Goal: Task Accomplishment & Management: Use online tool/utility

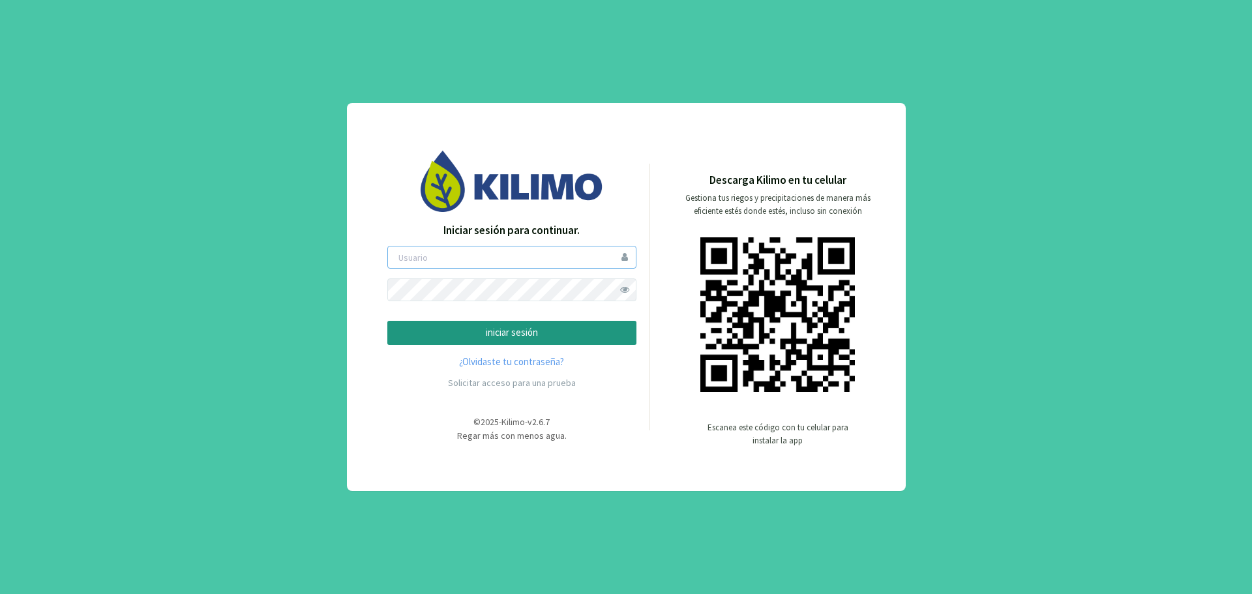
type input "gustavoestrada"
click at [521, 329] on p "iniciar sesión" at bounding box center [511, 332] width 227 height 15
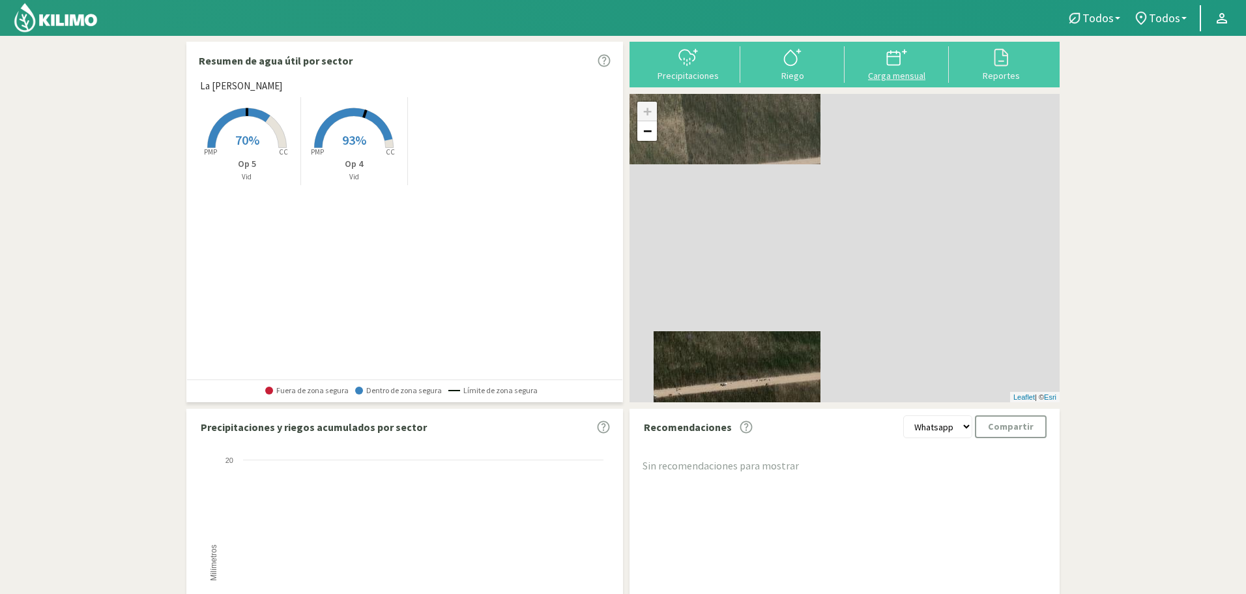
click at [893, 73] on div "Carga mensual" at bounding box center [897, 75] width 96 height 9
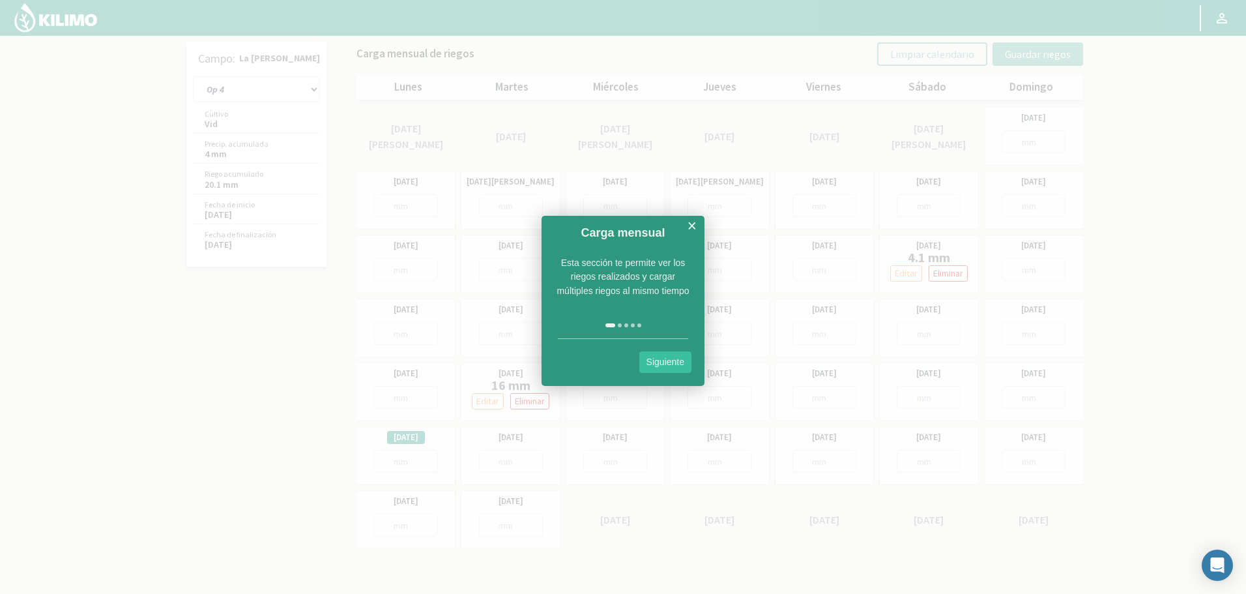
click at [317, 96] on div at bounding box center [623, 297] width 1246 height 594
click at [688, 229] on link "×" at bounding box center [692, 226] width 10 height 16
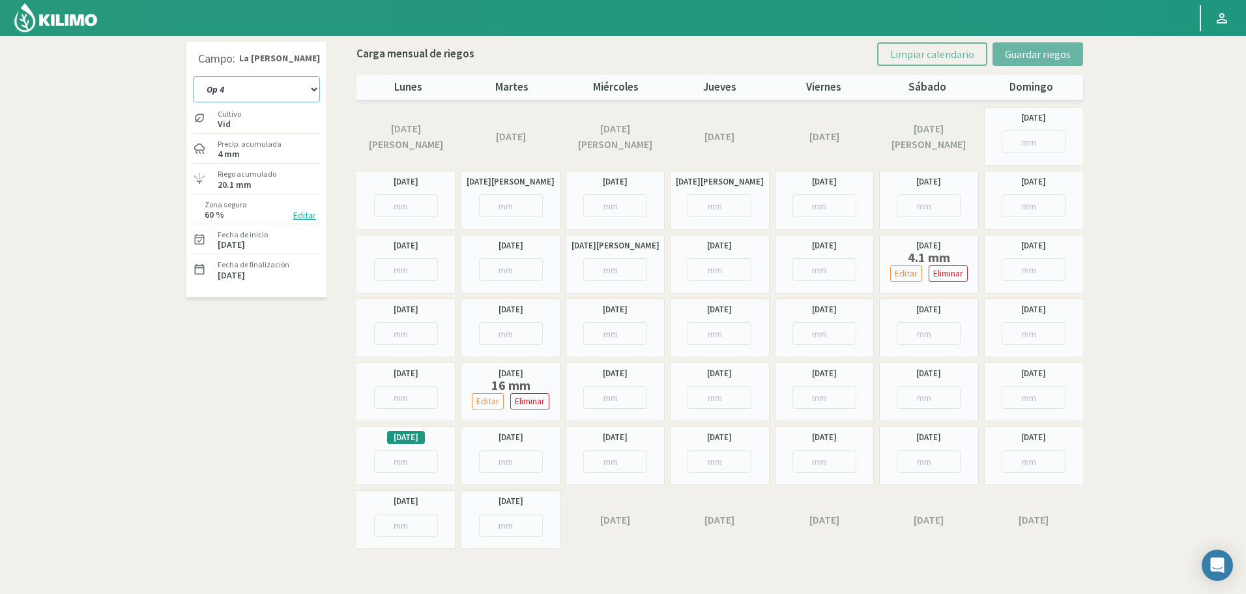
click at [282, 86] on select "Op 4 Op 5" at bounding box center [256, 89] width 127 height 26
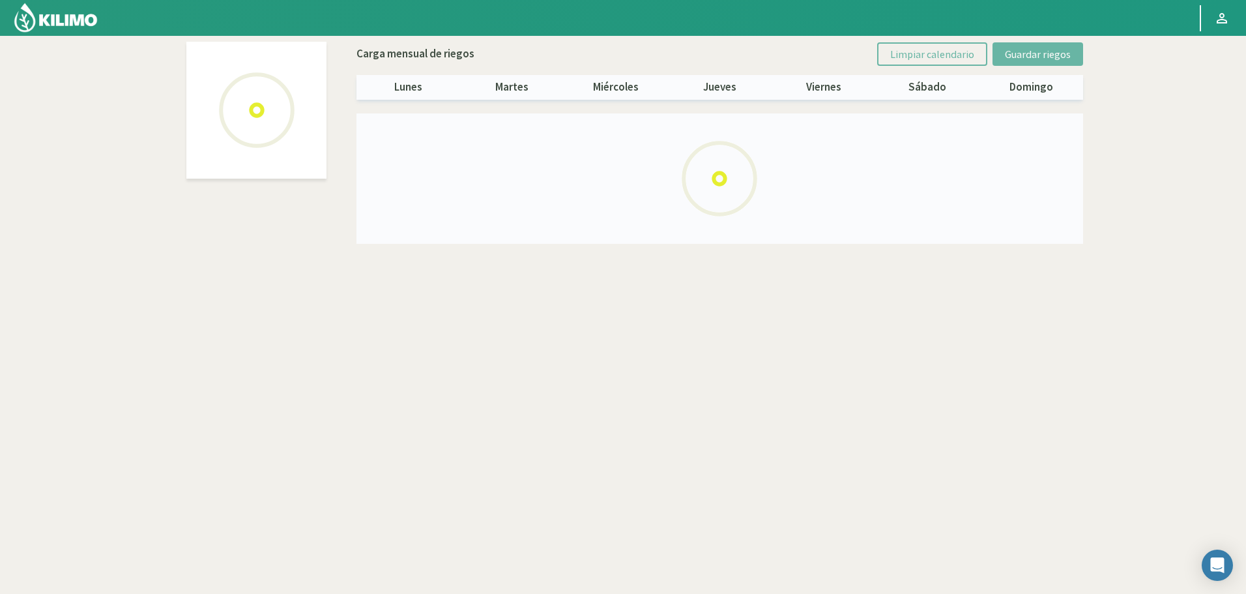
select select "1: Object"
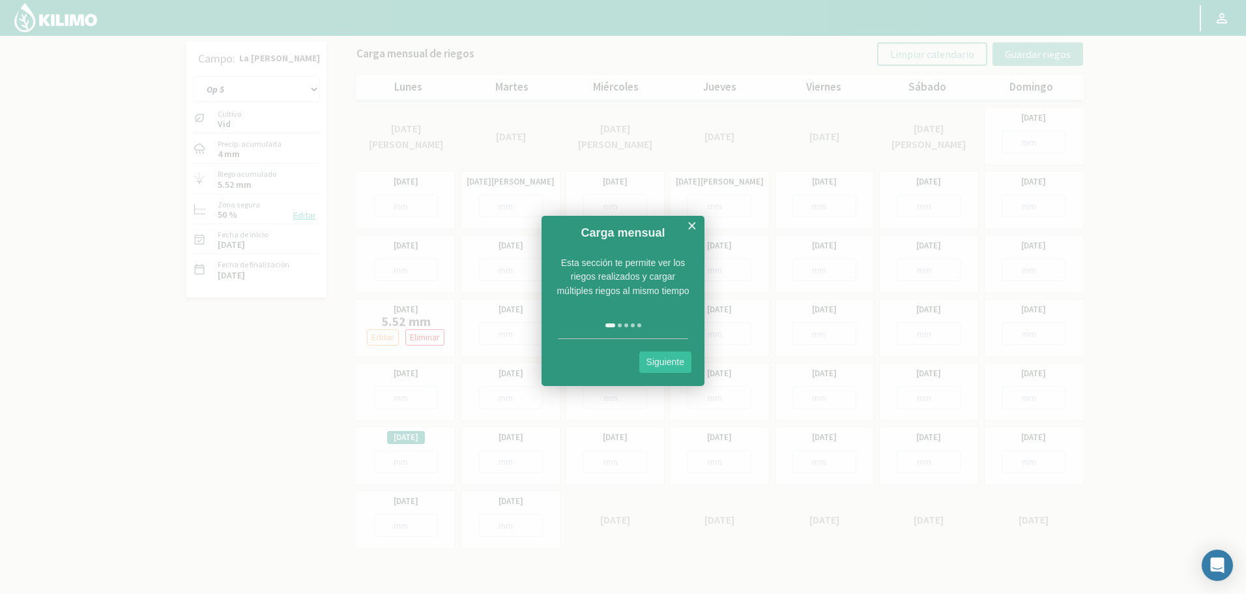
click at [690, 229] on link "×" at bounding box center [692, 226] width 10 height 16
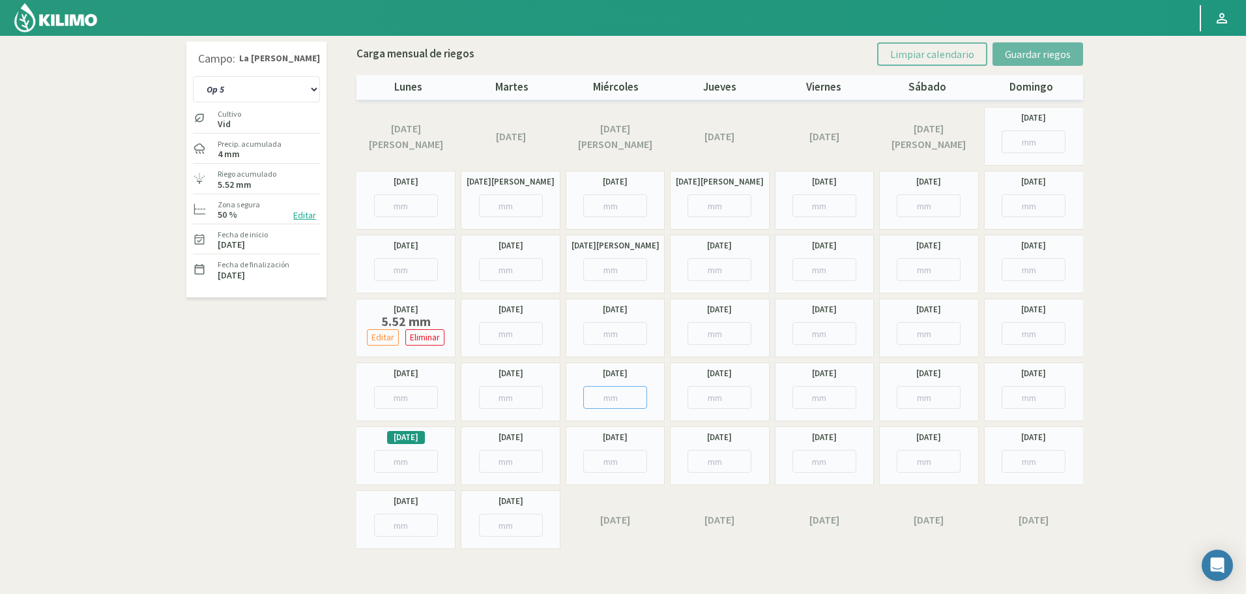
click at [611, 394] on input "number" at bounding box center [615, 397] width 64 height 23
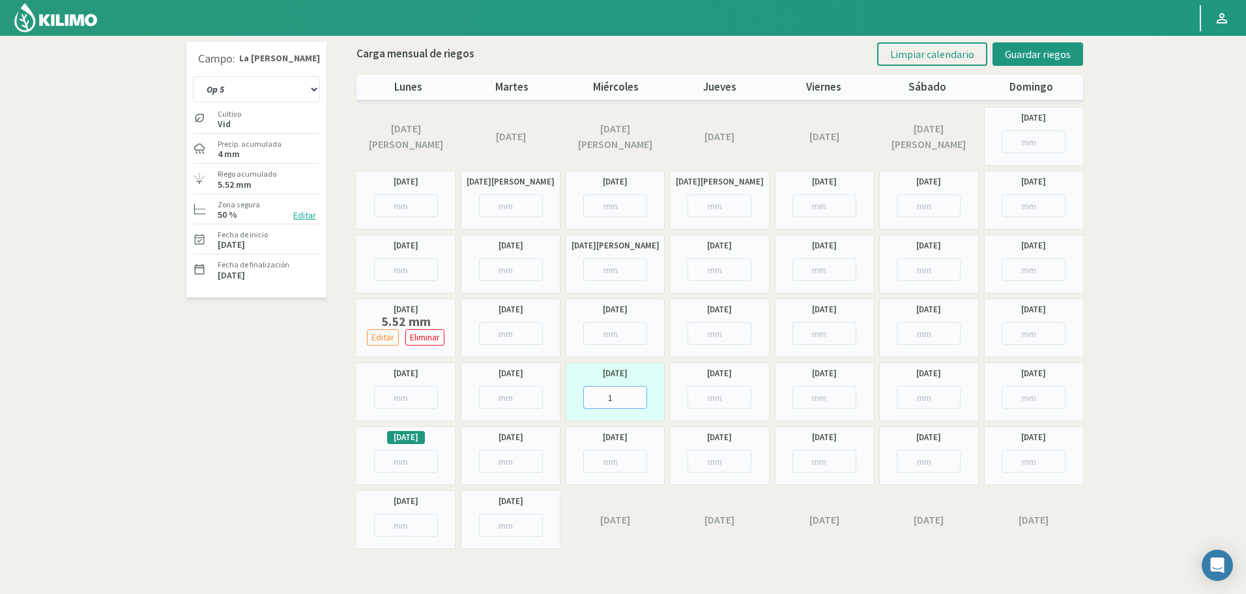
type input "15"
type input "15.52"
click at [1047, 51] on span "Guardar riegos" at bounding box center [1038, 54] width 66 height 13
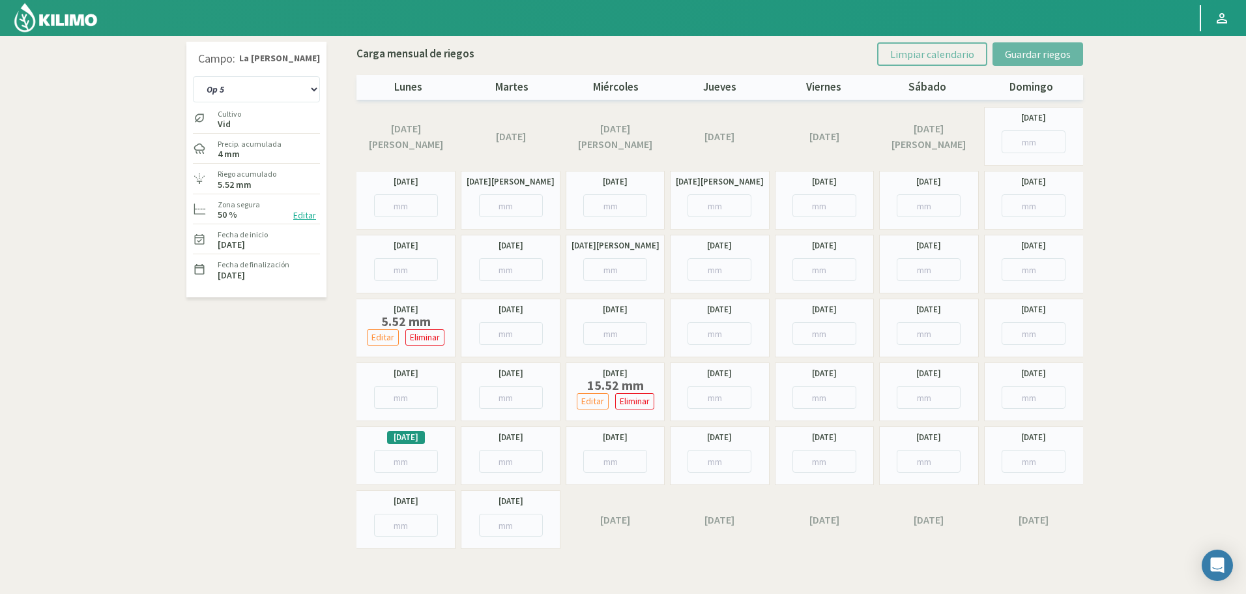
click at [50, 15] on img at bounding box center [55, 17] width 85 height 31
